Goal: Information Seeking & Learning: Learn about a topic

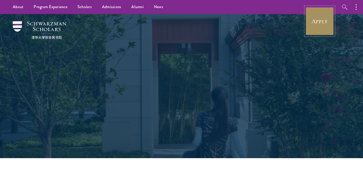
click at [317, 19] on link "Apply" at bounding box center [320, 21] width 29 height 29
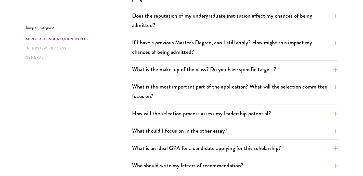
scroll to position [224, 0]
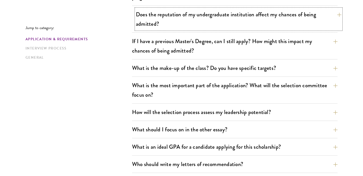
click at [220, 24] on button "Does the reputation of my undergraduate institution affect my chances of being …" at bounding box center [239, 19] width 206 height 21
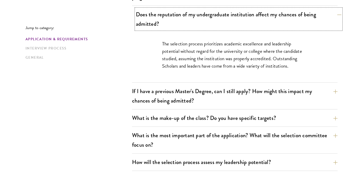
click at [229, 20] on button "Does the reputation of my undergraduate institution affect my chances of being …" at bounding box center [239, 19] width 206 height 21
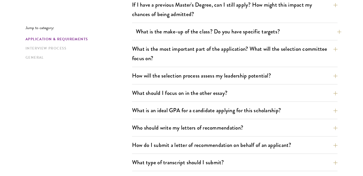
scroll to position [262, 0]
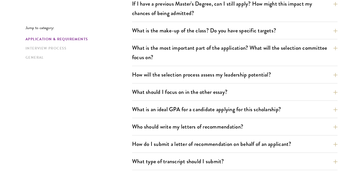
click at [204, 22] on div "What are the important Schwarzman Scholars application dates? Applicants who ho…" at bounding box center [235, 111] width 206 height 402
click at [195, 31] on button "What is the make-up of the class? Do you have specific targets?" at bounding box center [239, 30] width 206 height 11
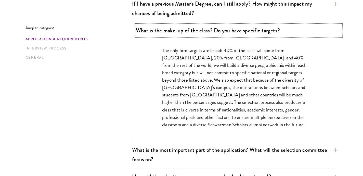
click at [195, 31] on button "What is the make-up of the class? Do you have specific targets?" at bounding box center [239, 30] width 206 height 11
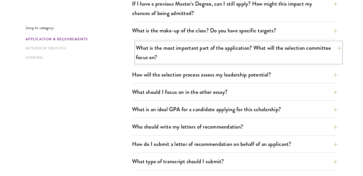
click at [193, 48] on button "What is the most important part of the application? What will the selection com…" at bounding box center [239, 52] width 206 height 21
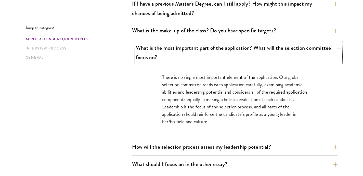
click at [193, 48] on button "What is the most important part of the application? What will the selection com…" at bounding box center [239, 52] width 206 height 21
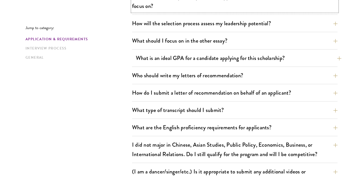
scroll to position [314, 0]
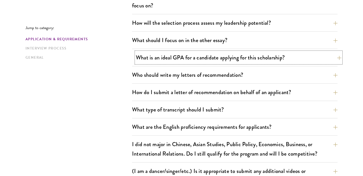
click at [195, 58] on button "What is an ideal GPA for a candidate applying for this scholarship?" at bounding box center [239, 57] width 206 height 11
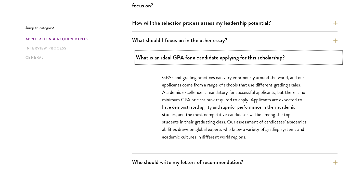
click at [195, 58] on button "What is an ideal GPA for a candidate applying for this scholarship?" at bounding box center [239, 57] width 206 height 11
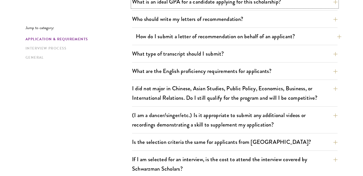
scroll to position [370, 0]
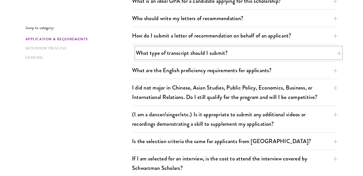
click at [196, 55] on button "What type of transcript should I submit?" at bounding box center [239, 52] width 206 height 11
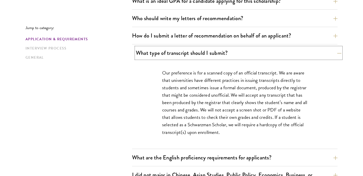
click at [193, 49] on button "What type of transcript should I submit?" at bounding box center [239, 52] width 206 height 11
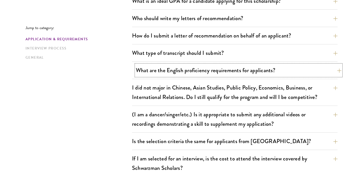
click at [182, 72] on button "What are the English proficiency requirements for applicants?" at bounding box center [239, 70] width 206 height 11
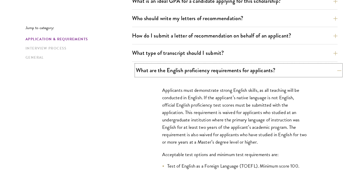
click at [182, 72] on button "What are the English proficiency requirements for applicants?" at bounding box center [239, 70] width 206 height 11
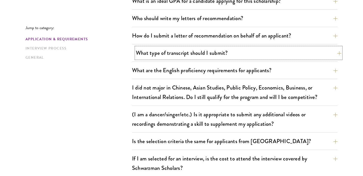
click at [187, 57] on button "What type of transcript should I submit?" at bounding box center [239, 52] width 206 height 11
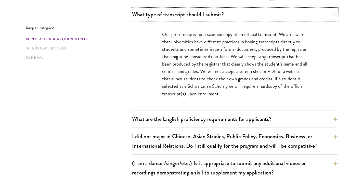
scroll to position [427, 0]
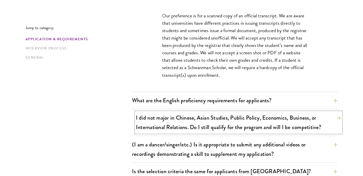
click at [172, 116] on button "I did not major in Chinese, Asian Studies, Public Policy, Economics, Business, …" at bounding box center [239, 122] width 206 height 21
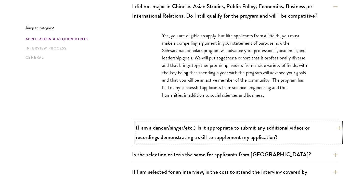
click at [168, 133] on button "(I am a dancer/singer/etc.) Is it appropriate to submit any additional videos o…" at bounding box center [239, 132] width 206 height 21
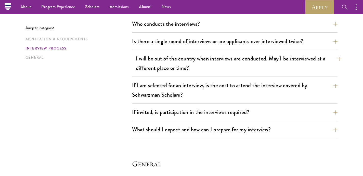
scroll to position [634, 0]
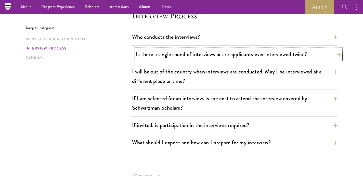
click at [197, 55] on button "Is there a single round of interviews or are applicants ever interviewed twice?" at bounding box center [239, 53] width 206 height 11
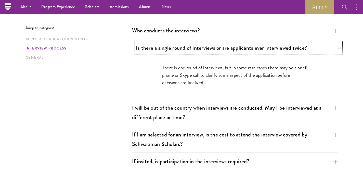
scroll to position [584, 0]
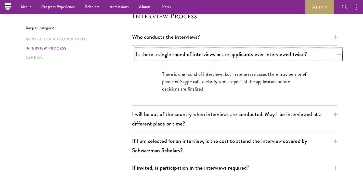
click at [201, 55] on button "Is there a single round of interviews or are applicants ever interviewed twice?" at bounding box center [239, 53] width 206 height 11
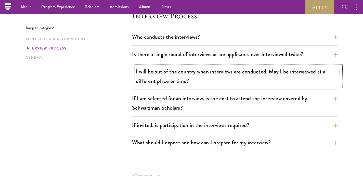
click at [194, 76] on button "I will be out of the country when interviews are conducted. May I be interviewe…" at bounding box center [239, 76] width 206 height 21
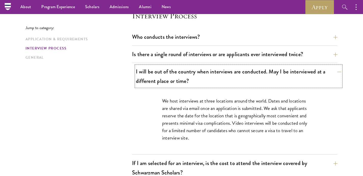
click at [194, 76] on button "I will be out of the country when interviews are conducted. May I be interviewe…" at bounding box center [239, 76] width 206 height 21
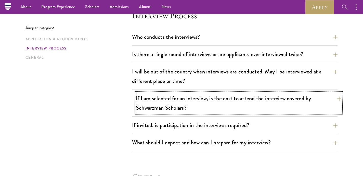
click at [188, 97] on button "If I am selected for an interview, is the cost to attend the interview covered …" at bounding box center [239, 103] width 206 height 21
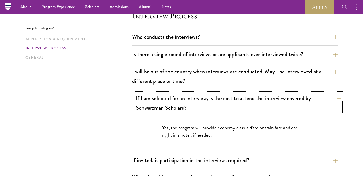
click at [188, 97] on button "If I am selected for an interview, is the cost to attend the interview covered …" at bounding box center [239, 103] width 206 height 21
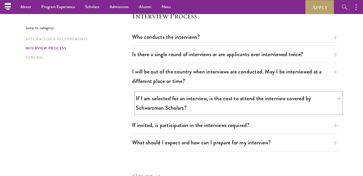
click at [188, 97] on button "If I am selected for an interview, is the cost to attend the interview covered …" at bounding box center [239, 103] width 206 height 21
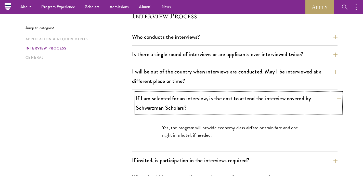
click at [188, 97] on button "If I am selected for an interview, is the cost to attend the interview covered …" at bounding box center [239, 103] width 206 height 21
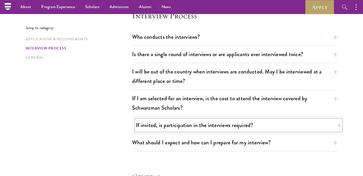
click at [182, 122] on button "If invited, is participation in the interviews required?" at bounding box center [239, 124] width 206 height 11
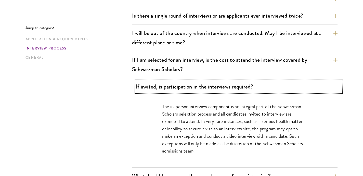
scroll to position [630, 0]
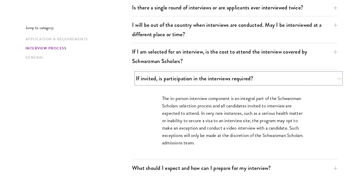
click at [194, 81] on button "If invited, is participation in the interviews required?" at bounding box center [239, 78] width 206 height 11
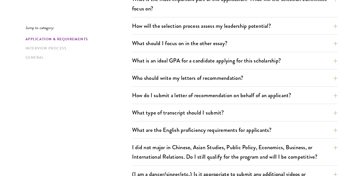
scroll to position [308, 0]
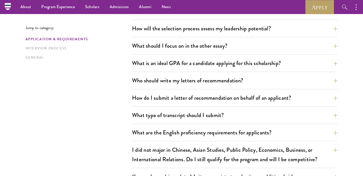
click at [183, 121] on div "What type of transcript should I submit? Our preference is for a scanned copy o…" at bounding box center [235, 116] width 206 height 15
click at [183, 118] on button "What type of transcript should I submit?" at bounding box center [239, 114] width 206 height 11
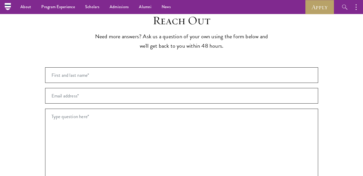
scroll to position [1048, 0]
click at [237, 68] on input "First and last name* *" at bounding box center [181, 76] width 273 height 16
type input "Itamar Blau"
drag, startPoint x: 119, startPoint y: 86, endPoint x: 48, endPoint y: 89, distance: 70.7
click at [48, 89] on input "blauitamar@gmail.com" at bounding box center [181, 96] width 273 height 16
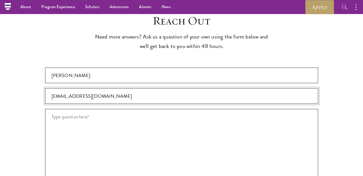
type input "ib31@students.uwf.edu"
type textarea "He"
